Goal: Information Seeking & Learning: Learn about a topic

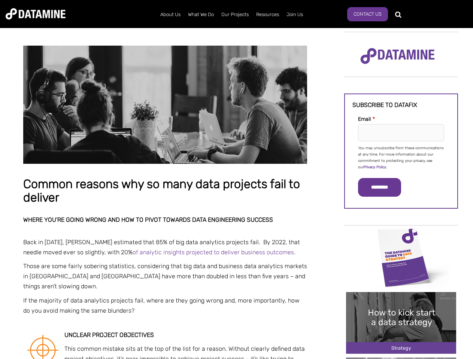
click at [401, 157] on p "You may unsubscribe from these communications at any time. For more information…" at bounding box center [401, 157] width 86 height 25
click at [384, 188] on input "*********" at bounding box center [379, 187] width 43 height 19
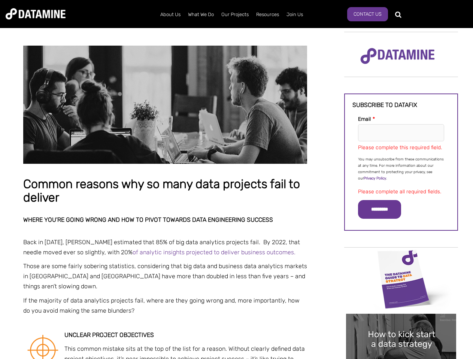
click at [401, 257] on img "Image grid with {{ image_count }} images." at bounding box center [401, 280] width 110 height 62
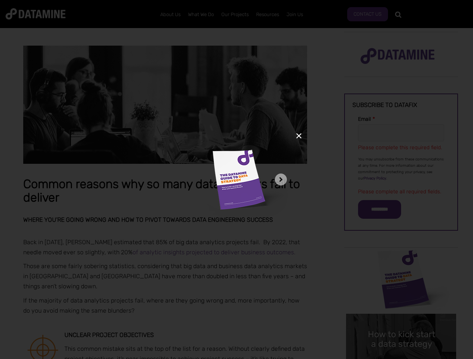
click at [401, 257] on div "✕" at bounding box center [236, 179] width 473 height 359
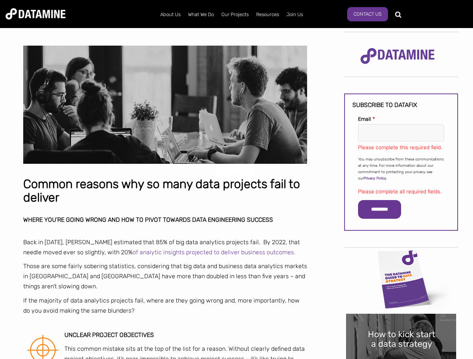
click at [401, 323] on div "✕" at bounding box center [236, 179] width 473 height 359
click at [401, 359] on img "Image grid with {{ image_count }} images." at bounding box center [401, 345] width 110 height 62
click at [401, 359] on div "✕" at bounding box center [236, 179] width 473 height 359
